Goal: Task Accomplishment & Management: Use online tool/utility

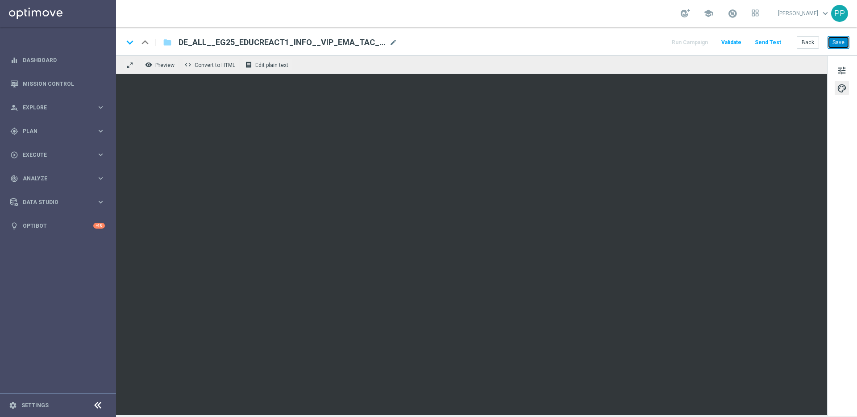
click at [838, 42] on button "Save" at bounding box center [839, 42] width 22 height 12
click at [773, 44] on button "Send Test" at bounding box center [767, 43] width 29 height 12
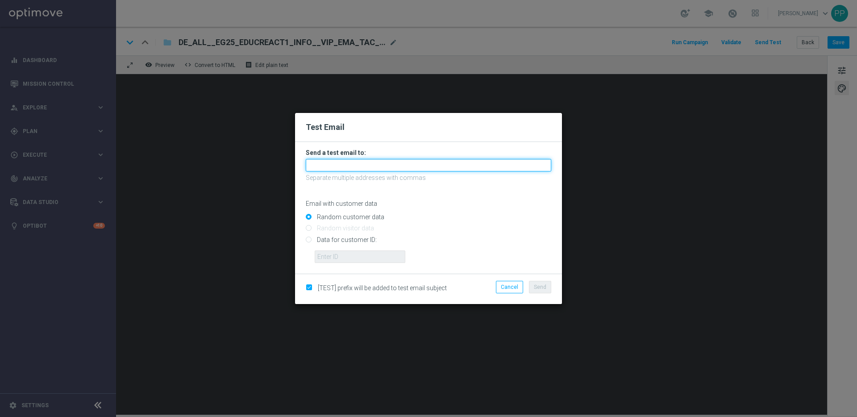
click at [381, 161] on input "text" at bounding box center [428, 165] width 245 height 12
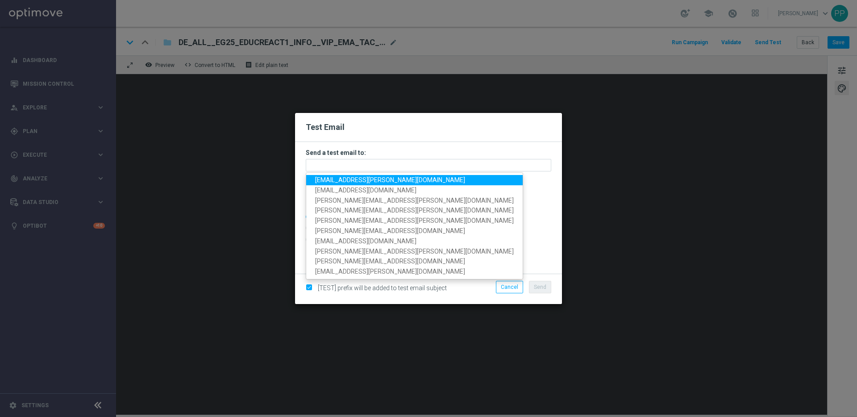
click at [351, 175] on link "palma.prieto@lottoland.com" at bounding box center [414, 180] width 216 height 10
type input "palma.prieto@lottoland.com"
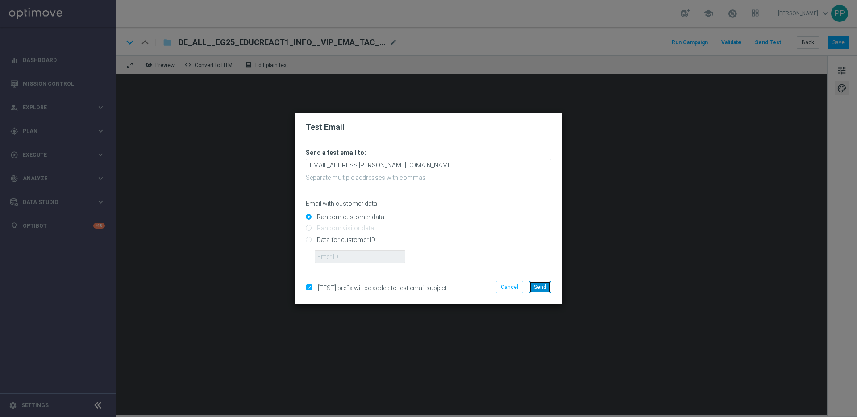
click at [539, 289] on span "Send" at bounding box center [540, 287] width 12 height 6
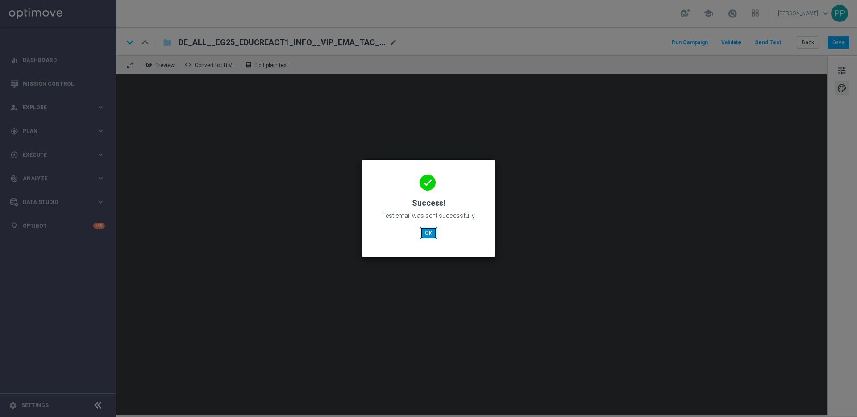
click at [428, 233] on button "OK" at bounding box center [428, 233] width 17 height 12
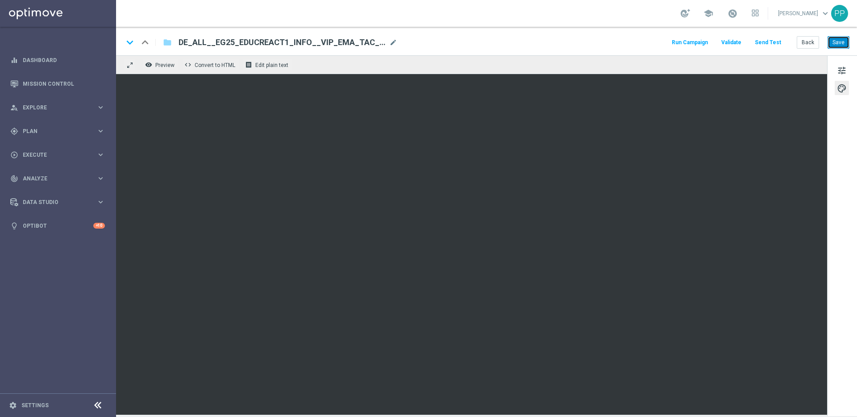
click at [838, 42] on button "Save" at bounding box center [839, 42] width 22 height 12
click at [839, 45] on button "Save" at bounding box center [839, 42] width 22 height 12
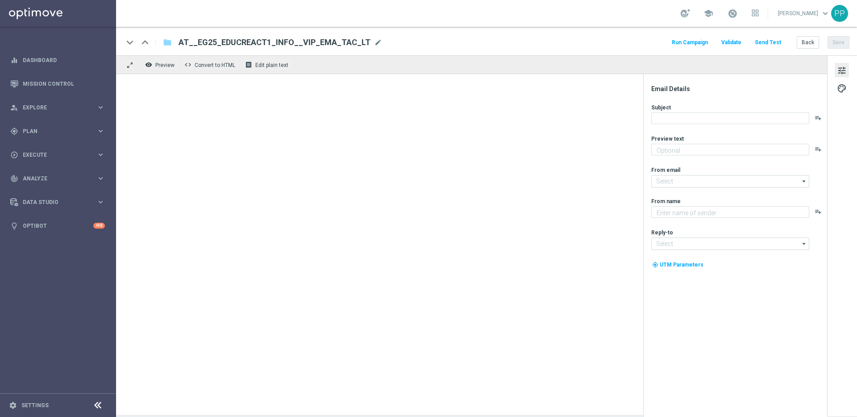
type textarea "Alle Infos zur El Gordo Weihnachtslotterie für dich."
type input "[EMAIL_ADDRESS][DOMAIN_NAME]"
type textarea "Millionaires' Club"
type input "[EMAIL_ADDRESS][DOMAIN_NAME]"
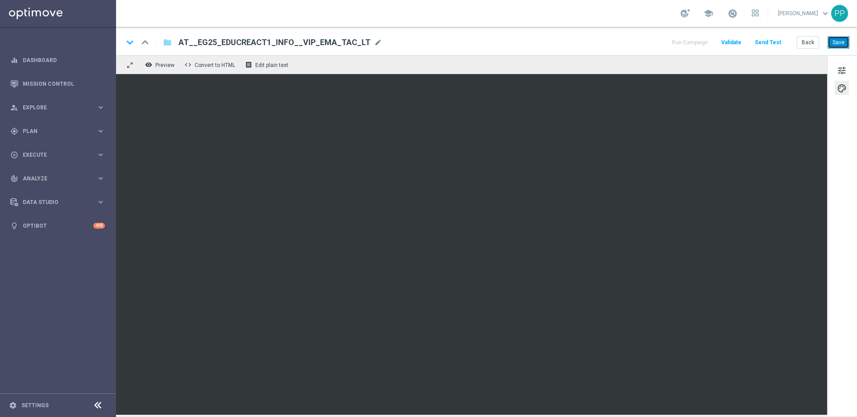
click at [838, 40] on button "Save" at bounding box center [839, 42] width 22 height 12
click at [838, 37] on button "Save" at bounding box center [839, 42] width 22 height 12
click at [832, 44] on button "Save" at bounding box center [839, 42] width 22 height 12
click at [837, 44] on button "Save" at bounding box center [839, 42] width 22 height 12
